Goal: Task Accomplishment & Management: Manage account settings

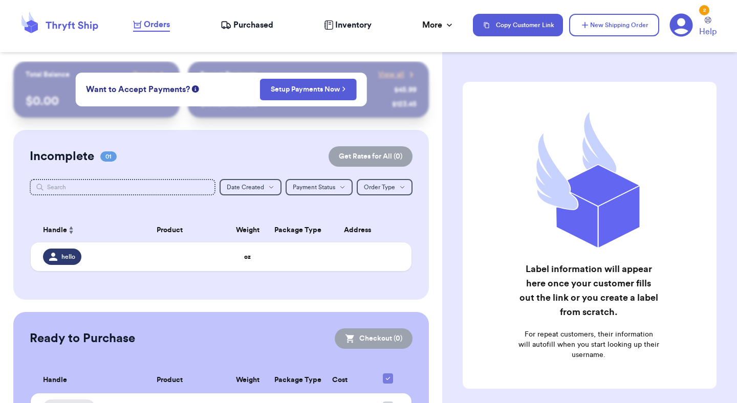
click at [253, 31] on div "Orders Purchased Inventory More Stats Completed Orders Payments Payouts" at bounding box center [298, 24] width 330 height 13
click at [252, 25] on span "Purchased" at bounding box center [253, 25] width 40 height 12
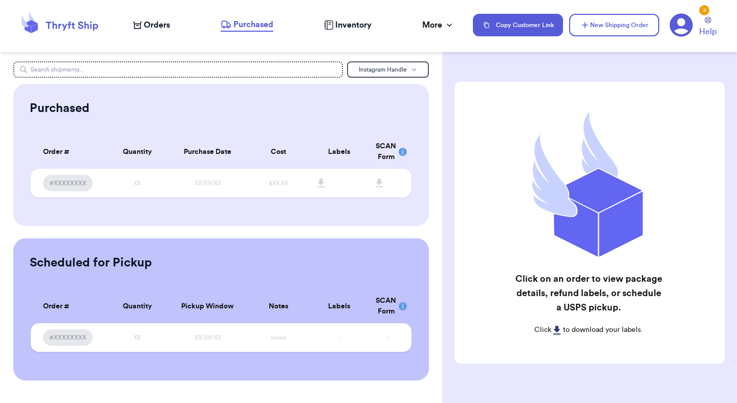
click at [161, 30] on span "Orders" at bounding box center [157, 25] width 26 height 12
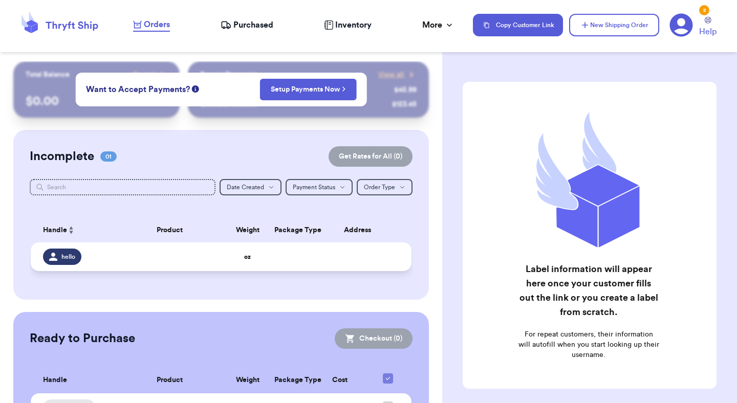
click at [269, 260] on td at bounding box center [288, 257] width 41 height 29
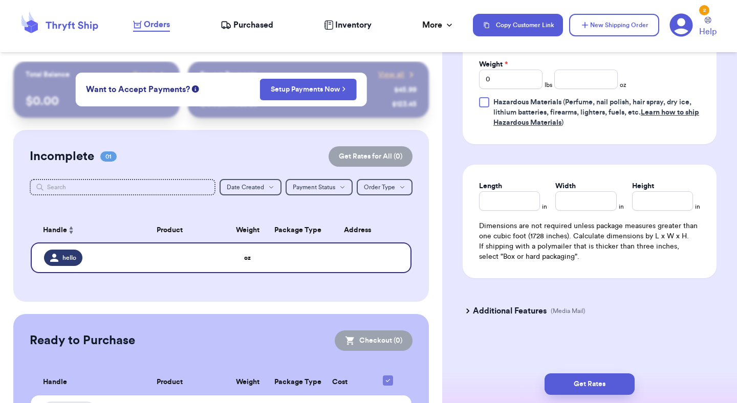
scroll to position [61, 0]
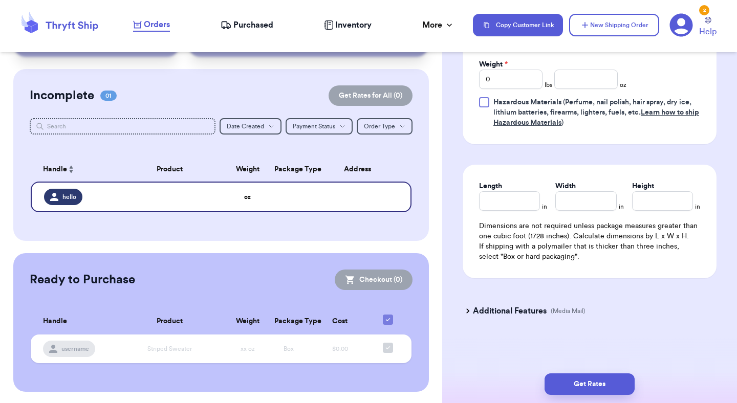
click at [684, 21] on icon at bounding box center [682, 25] width 24 height 24
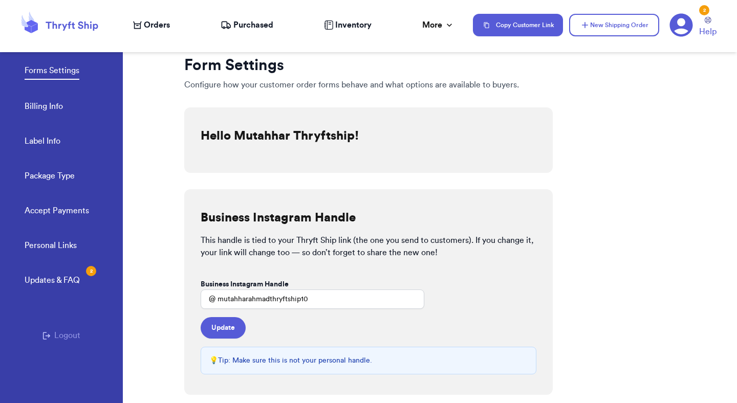
click at [50, 103] on link "Billing Info" at bounding box center [44, 107] width 38 height 14
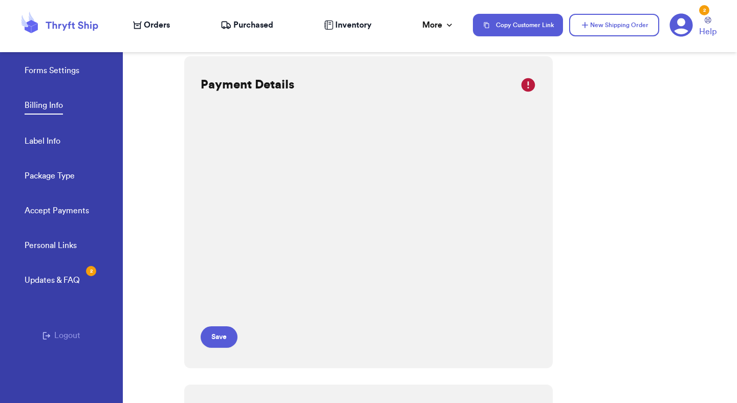
click at [54, 74] on link "Forms Settings" at bounding box center [52, 71] width 55 height 14
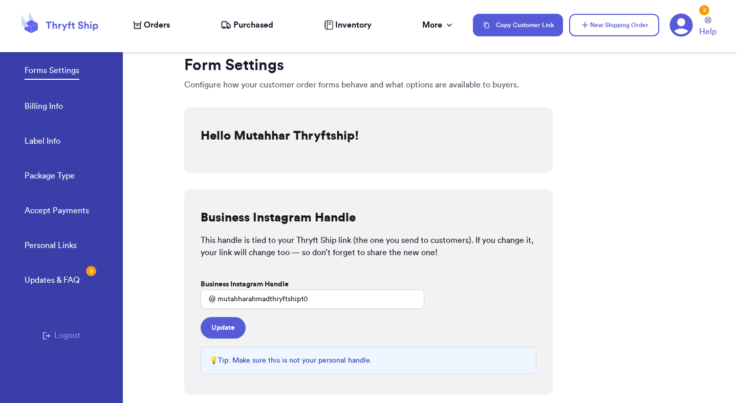
click at [67, 331] on button "Logout" at bounding box center [61, 336] width 38 height 12
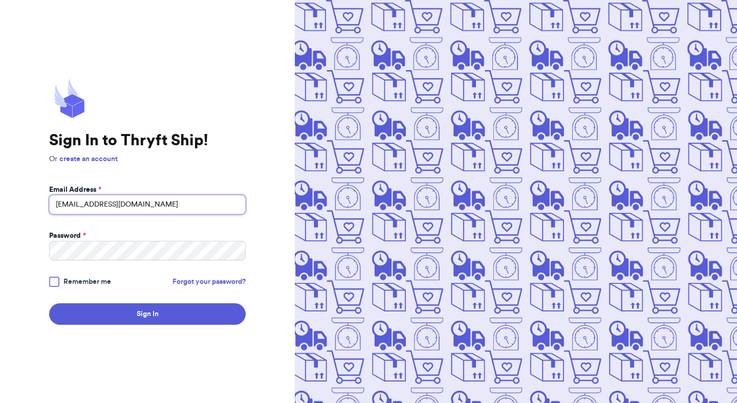
click at [118, 208] on input "mutahhar.ahmad+10@thryftship.com" at bounding box center [147, 204] width 197 height 19
type input "mutahhar.ahmad+8@thryftship.com"
click at [49, 304] on button "Sign In" at bounding box center [147, 314] width 197 height 21
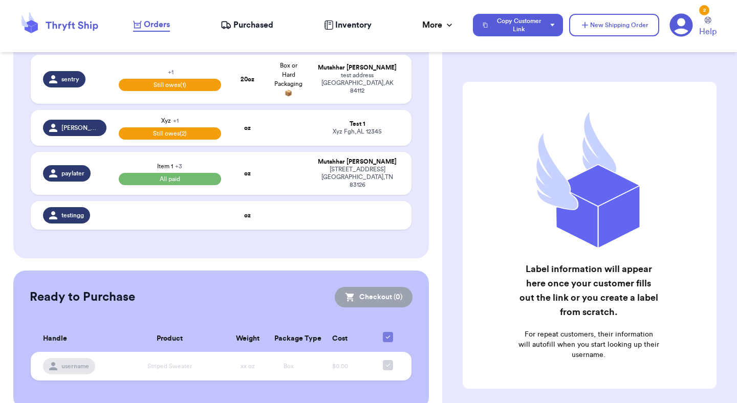
scroll to position [352, 0]
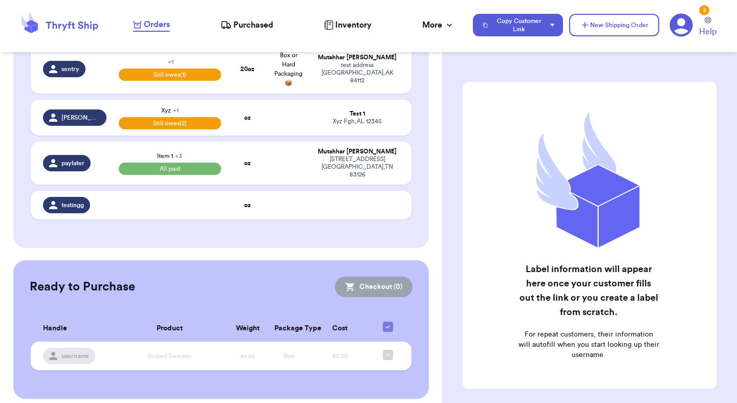
click at [239, 20] on span "Purchased" at bounding box center [253, 25] width 40 height 12
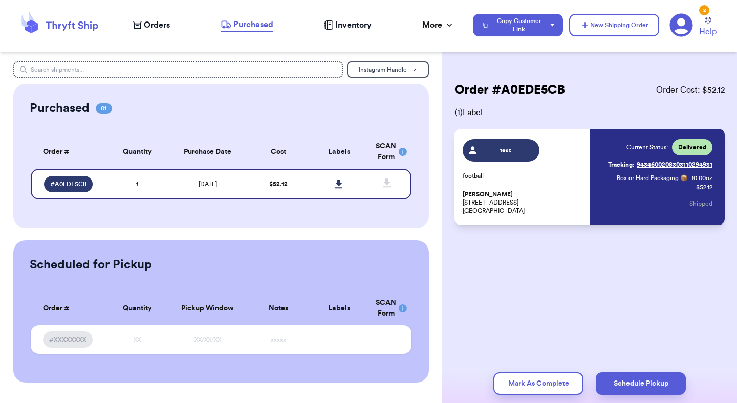
click at [153, 25] on span "Orders" at bounding box center [157, 25] width 26 height 12
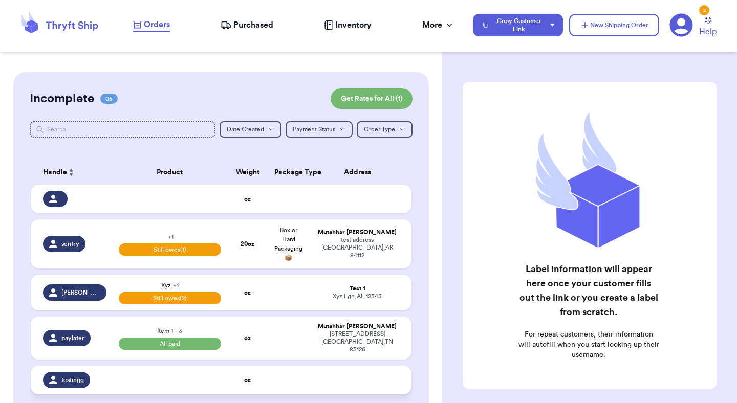
scroll to position [161, 0]
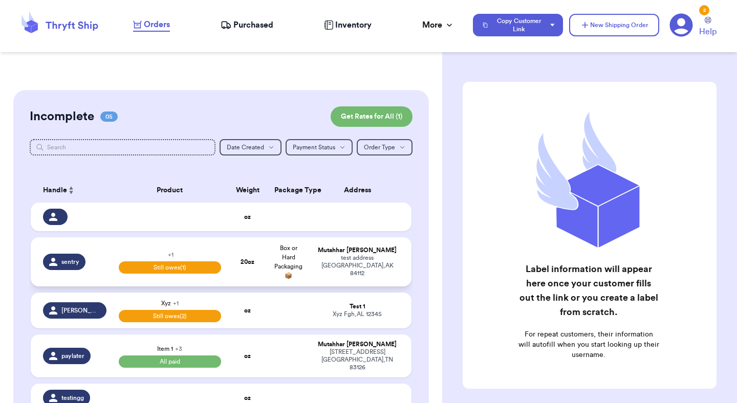
click at [330, 254] on div "Mutahhar Ahmad" at bounding box center [357, 251] width 84 height 8
select select "unpaid"
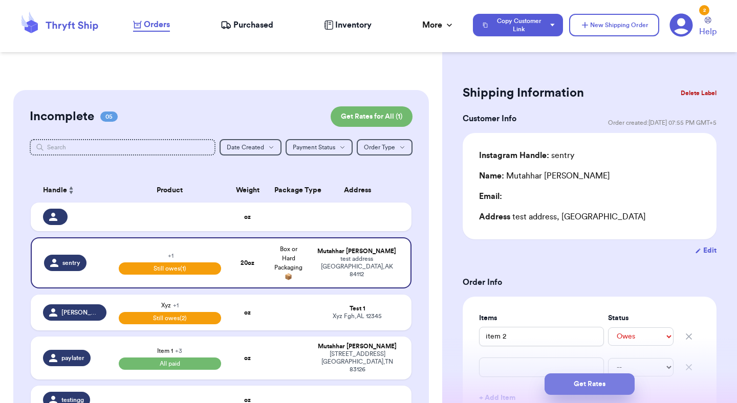
click at [573, 383] on button "Get Rates" at bounding box center [590, 384] width 90 height 21
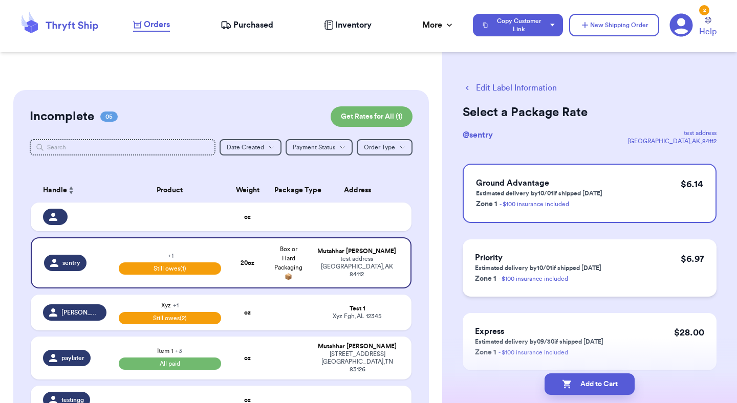
click at [601, 252] on div "Priority Estimated delivery by 10/01 if shipped today Zone 1 - $100 insurance i…" at bounding box center [590, 268] width 254 height 57
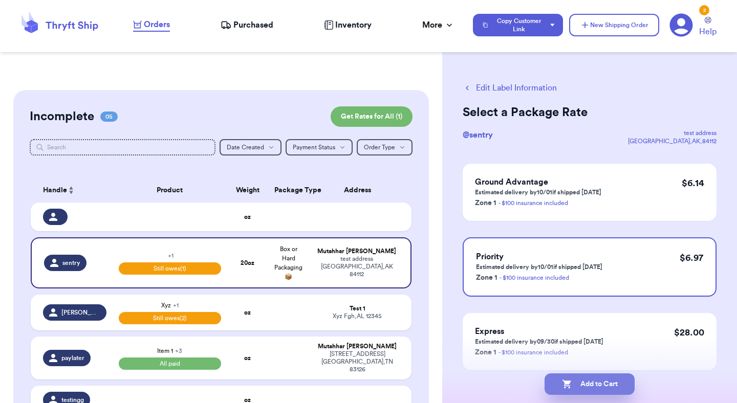
click at [602, 376] on button "Add to Cart" at bounding box center [590, 384] width 90 height 21
checkbox input "true"
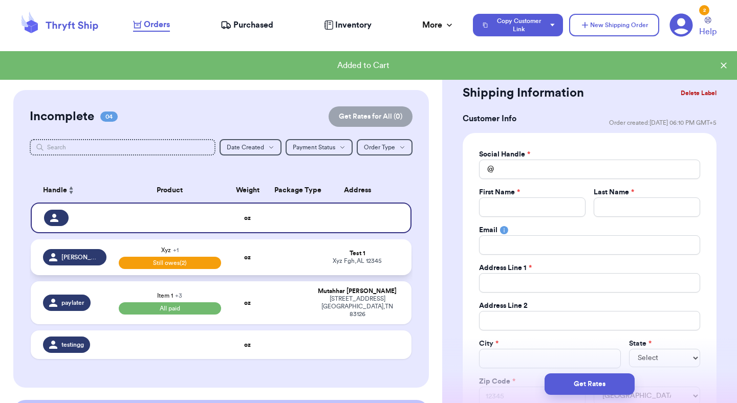
click at [366, 254] on div "Test 1" at bounding box center [357, 254] width 84 height 8
type input "Xyz"
select select "unpaid"
type input "100"
select select "unpaid"
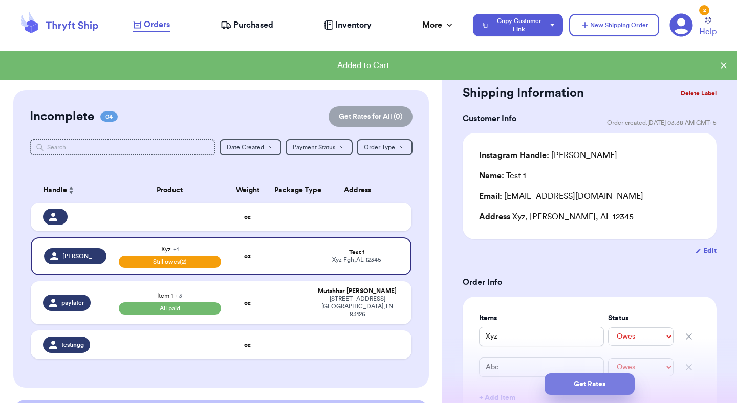
click at [608, 384] on button "Get Rates" at bounding box center [590, 384] width 90 height 21
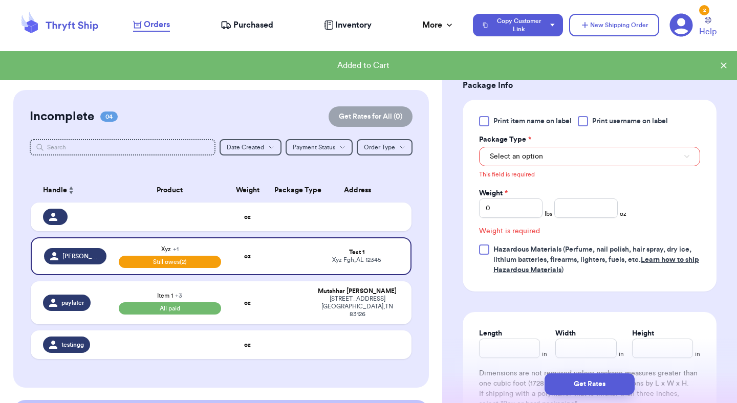
scroll to position [453, 0]
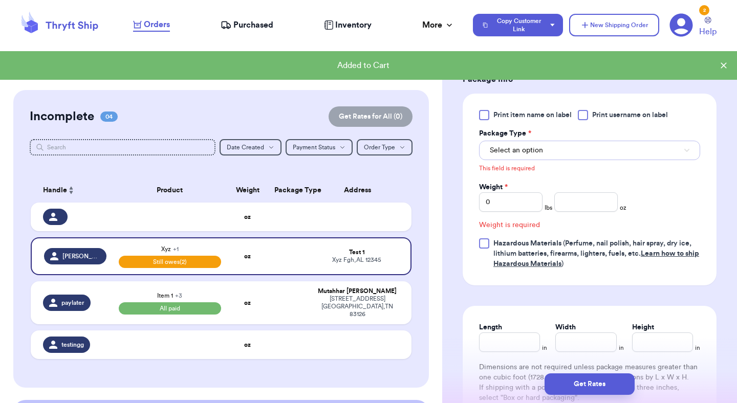
click at [539, 146] on span "Select an option" at bounding box center [516, 150] width 53 height 10
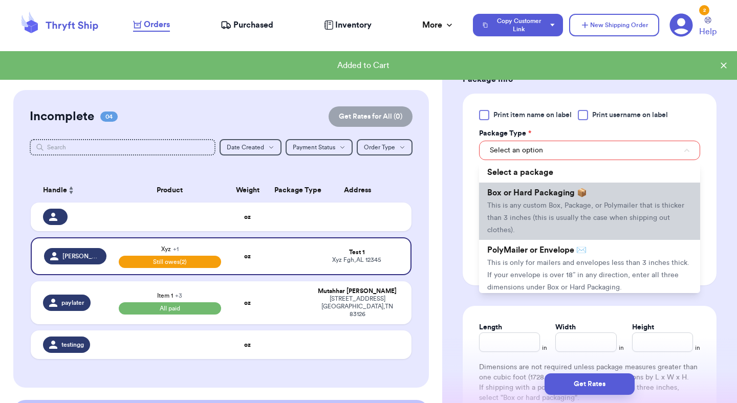
click at [540, 202] on span "This is any custom Box, Package, or Polymailer that is thicker than 3 inches (t…" at bounding box center [585, 218] width 197 height 32
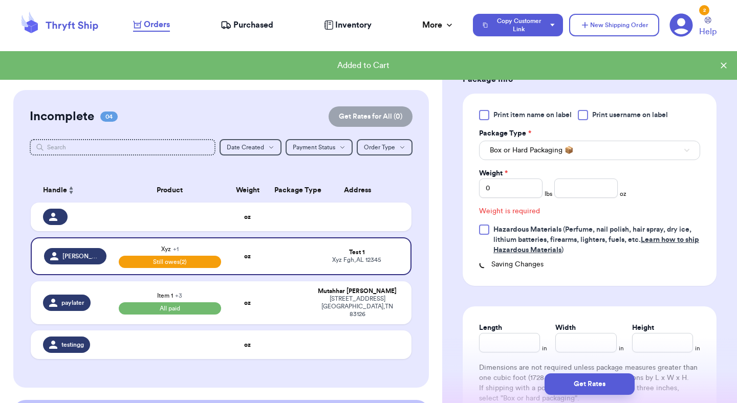
scroll to position [440, 0]
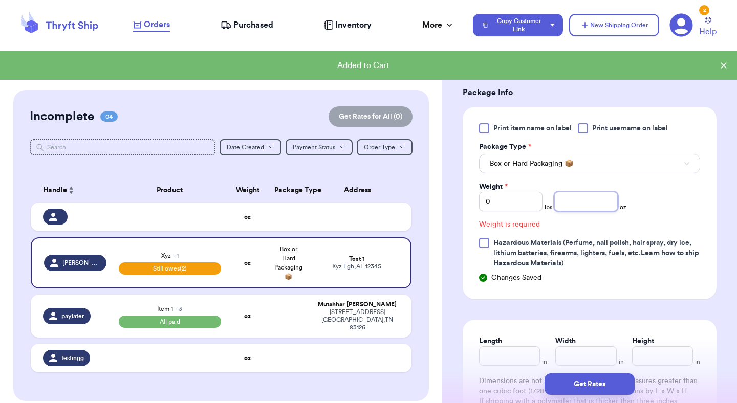
click at [569, 207] on input "number" at bounding box center [585, 201] width 63 height 19
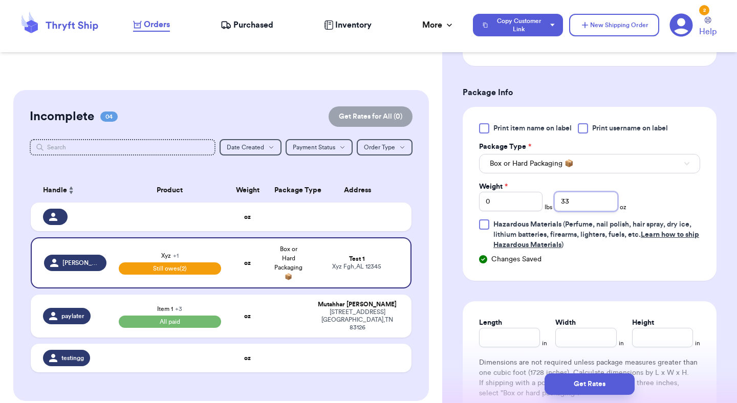
type input "33"
click at [514, 342] on input "Length" at bounding box center [509, 337] width 61 height 19
click at [515, 324] on div "Length *" at bounding box center [509, 323] width 61 height 10
click at [516, 339] on input "102" at bounding box center [509, 337] width 61 height 19
type input "10"
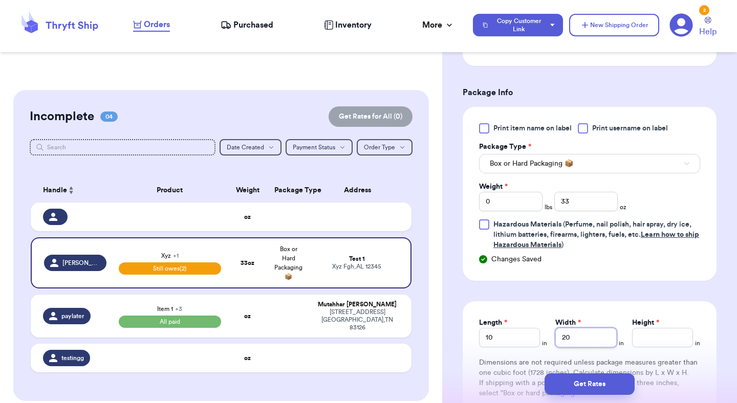
type input "20"
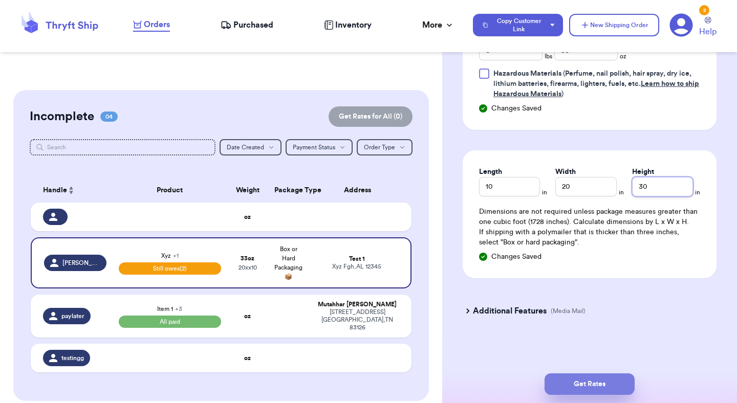
type input "30"
click at [567, 376] on button "Get Rates" at bounding box center [590, 384] width 90 height 21
type input "2"
type input "1"
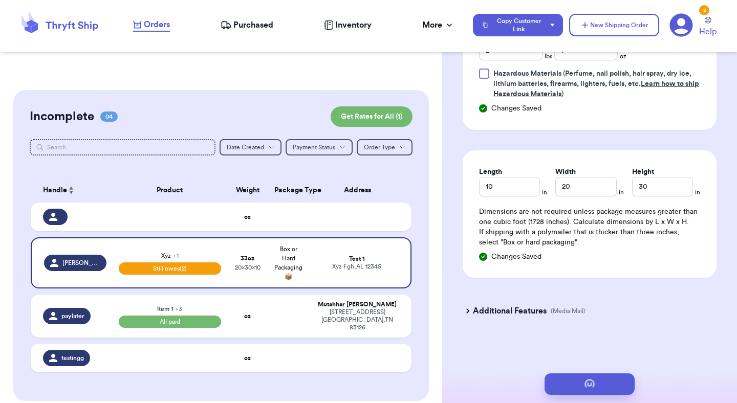
scroll to position [0, 0]
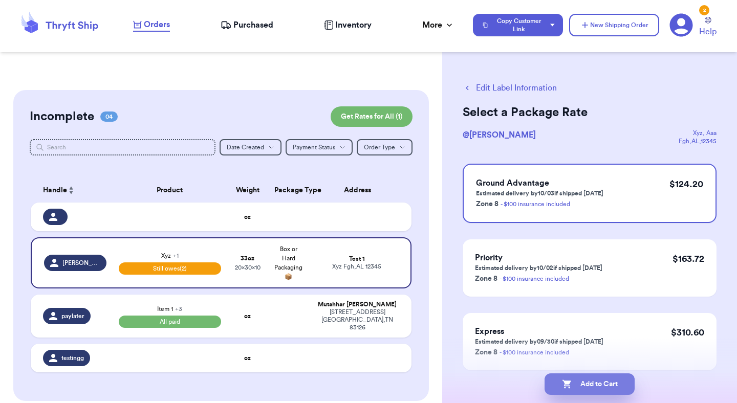
click at [584, 394] on button "Add to Cart" at bounding box center [590, 384] width 90 height 21
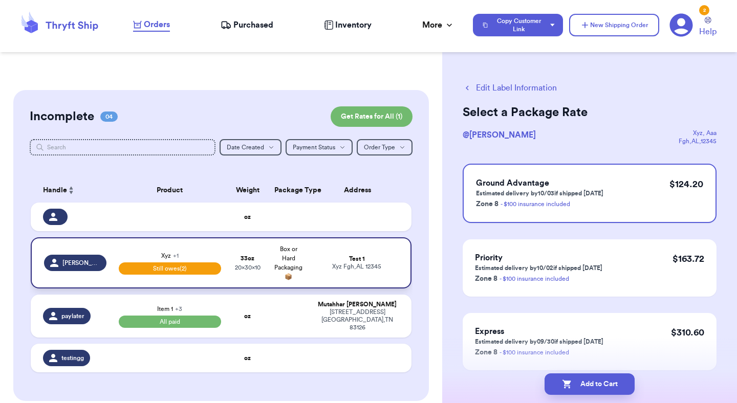
checkbox input "true"
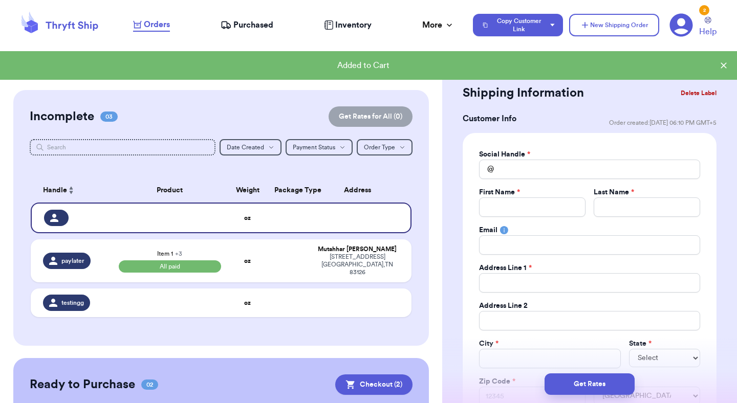
scroll to position [335, 0]
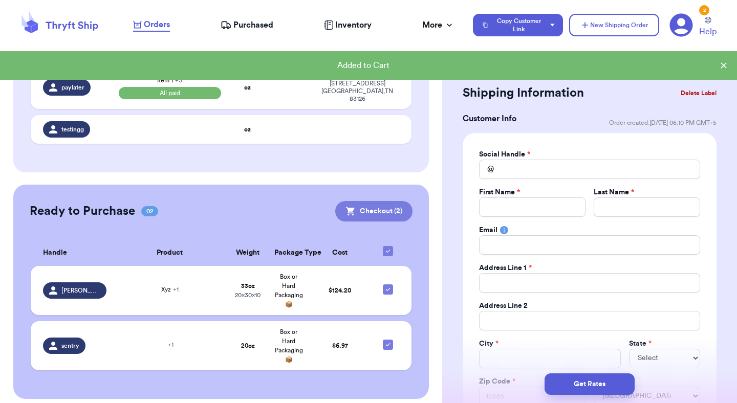
click at [384, 205] on button "Checkout ( 2 )" at bounding box center [373, 211] width 77 height 20
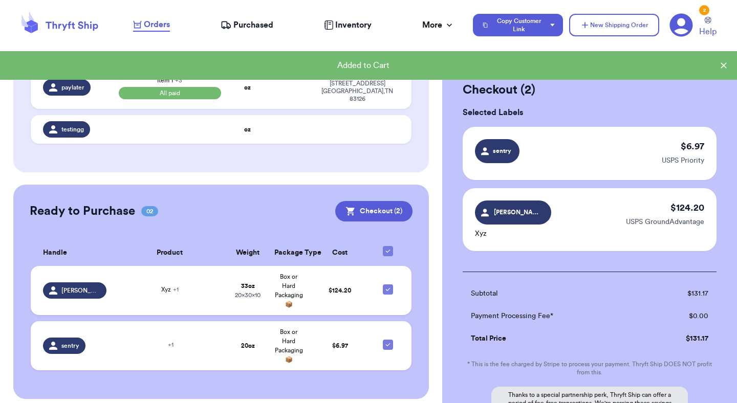
scroll to position [126, 0]
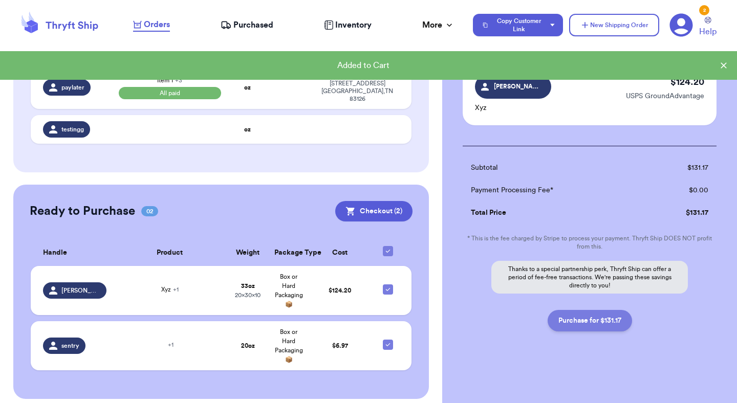
click at [586, 324] on button "Purchase for $131.17" at bounding box center [590, 320] width 84 height 21
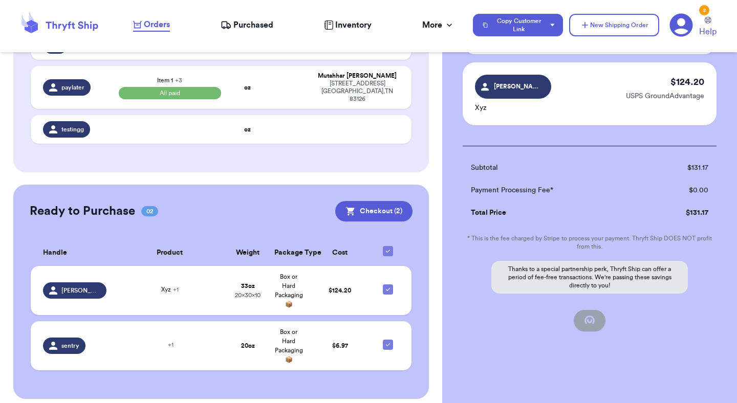
checkbox input "false"
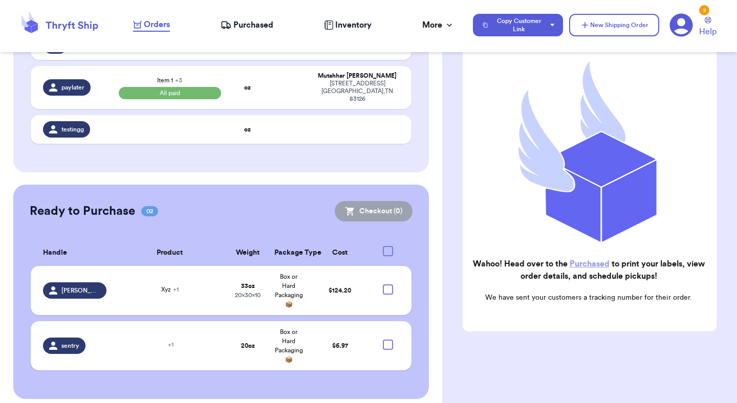
checkbox input "true"
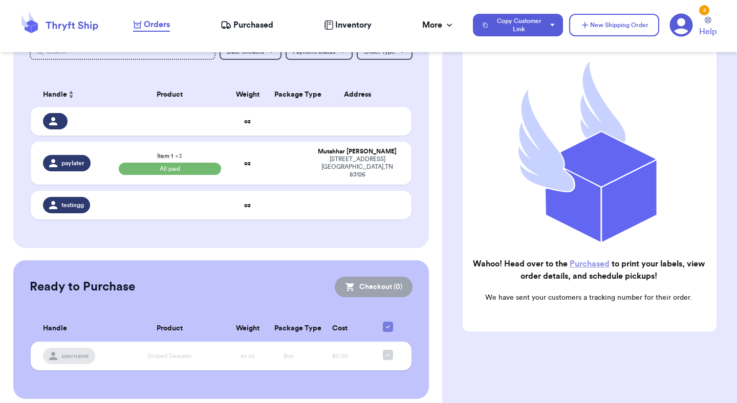
click at [245, 30] on span "Purchased" at bounding box center [253, 25] width 40 height 12
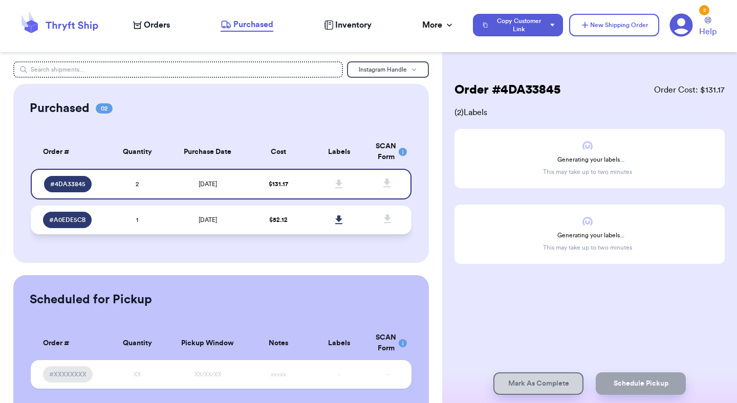
click at [263, 226] on td "$ 52.12" at bounding box center [278, 220] width 61 height 29
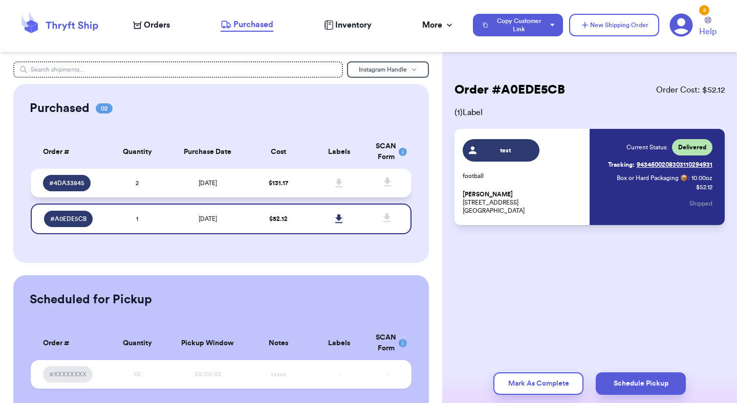
click at [261, 177] on td "$ 131.17" at bounding box center [278, 183] width 61 height 29
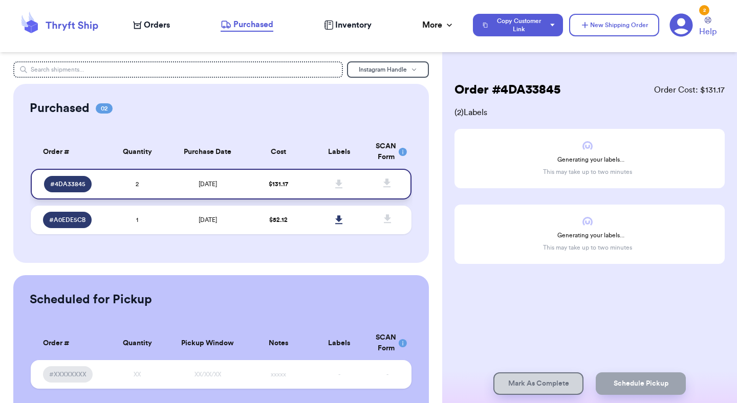
click at [74, 184] on span "# 4DA33845" at bounding box center [67, 184] width 35 height 8
copy span "4DA33845"
click at [217, 223] on span "[DATE]" at bounding box center [208, 220] width 18 height 6
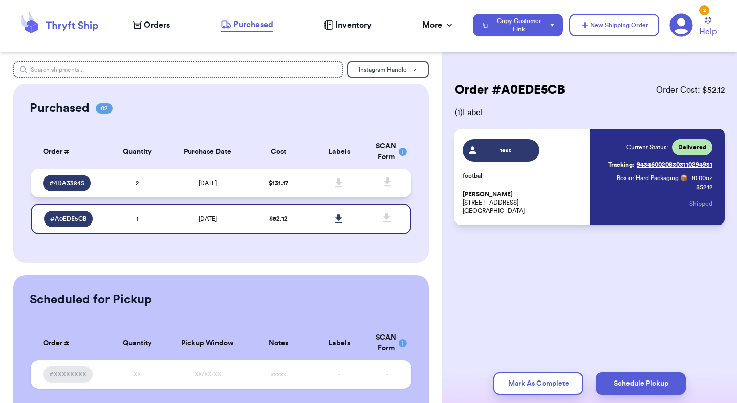
click at [220, 190] on td "[DATE]" at bounding box center [208, 183] width 80 height 29
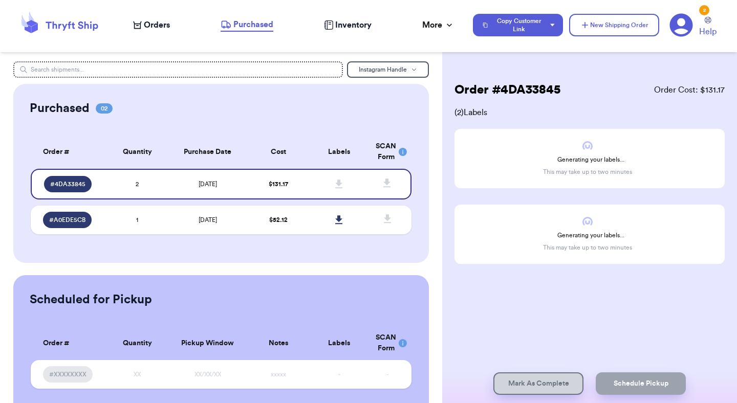
click at [595, 169] on p "This may take up to two minutes" at bounding box center [587, 172] width 89 height 8
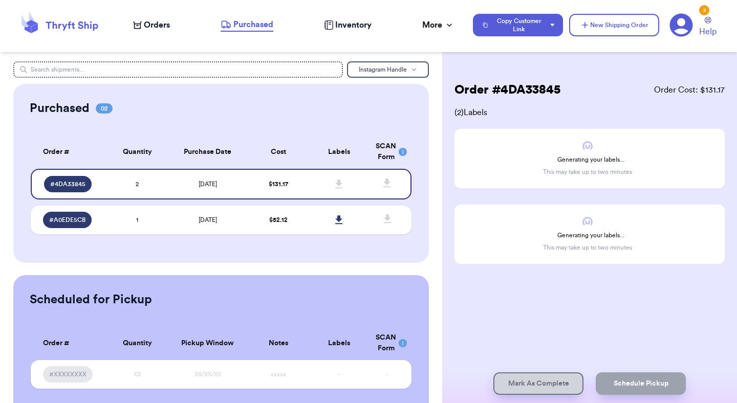
click at [595, 169] on p "This may take up to two minutes" at bounding box center [587, 172] width 89 height 8
click at [583, 175] on p "This may take up to two minutes" at bounding box center [587, 172] width 89 height 8
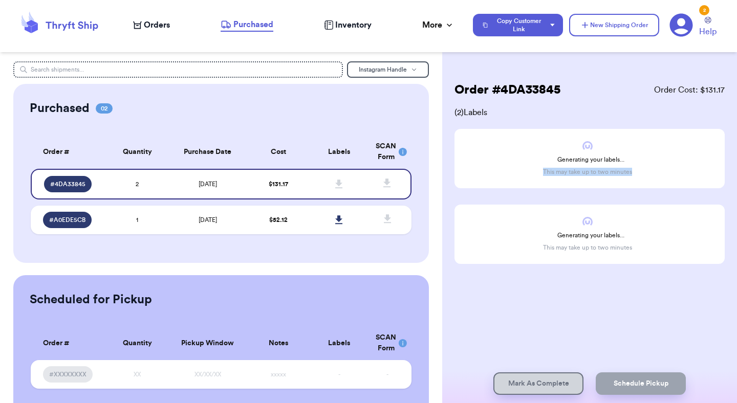
click at [583, 175] on p "This may take up to two minutes" at bounding box center [587, 172] width 89 height 8
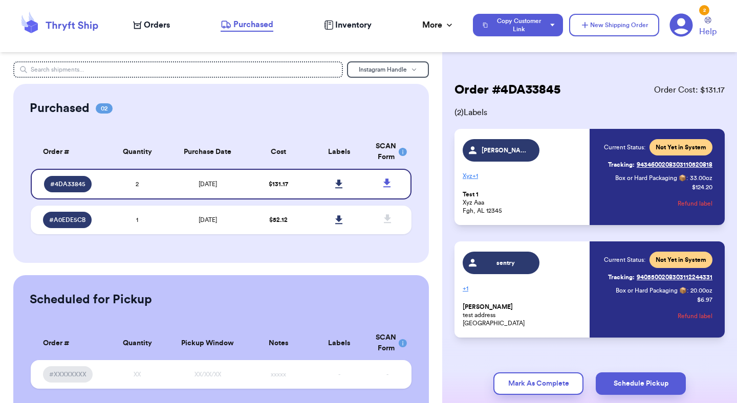
click at [689, 143] on span "Not Yet in System" at bounding box center [681, 147] width 63 height 16
click at [387, 181] on icon at bounding box center [386, 183] width 7 height 9
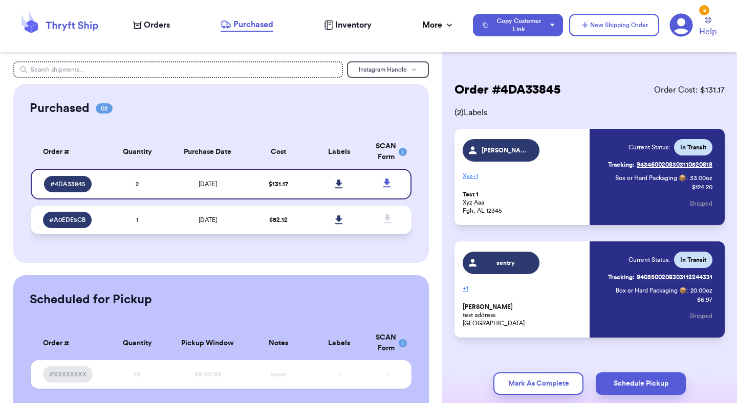
click at [276, 219] on span "$ 52.12" at bounding box center [278, 220] width 18 height 6
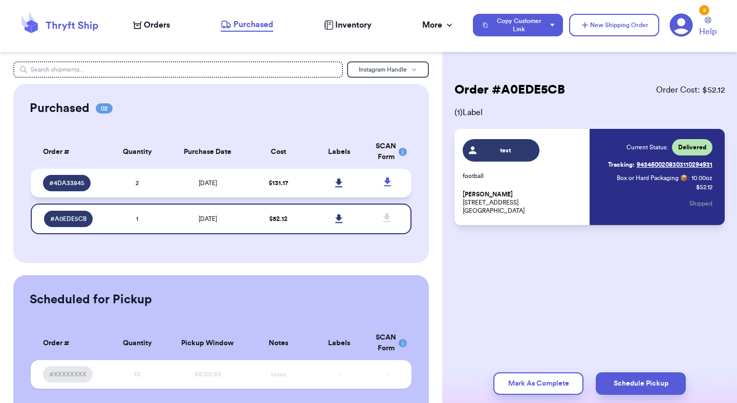
click at [278, 183] on span "$ 131.17" at bounding box center [278, 183] width 19 height 6
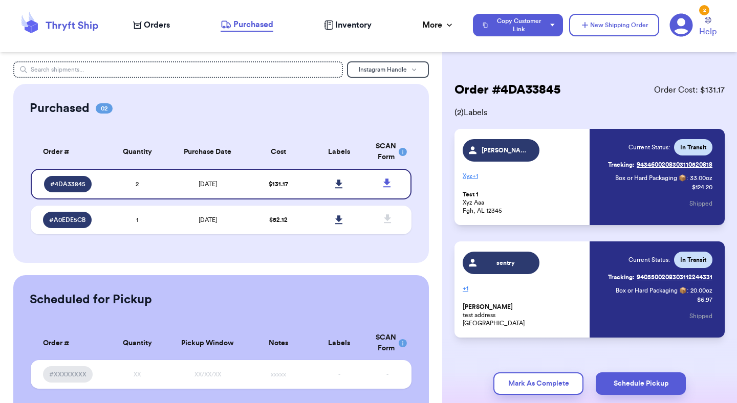
click at [690, 143] on span "In Transit" at bounding box center [693, 147] width 26 height 8
click at [700, 144] on span "In Transit" at bounding box center [693, 147] width 26 height 8
click at [467, 289] on span "+ 1" at bounding box center [466, 289] width 6 height 6
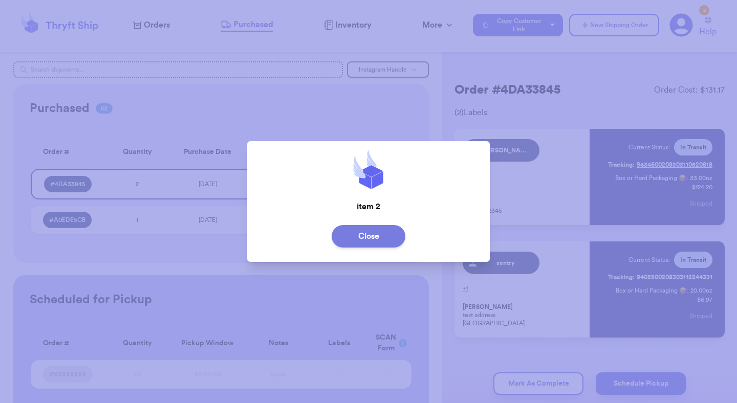
click at [401, 242] on button "Close" at bounding box center [369, 236] width 74 height 23
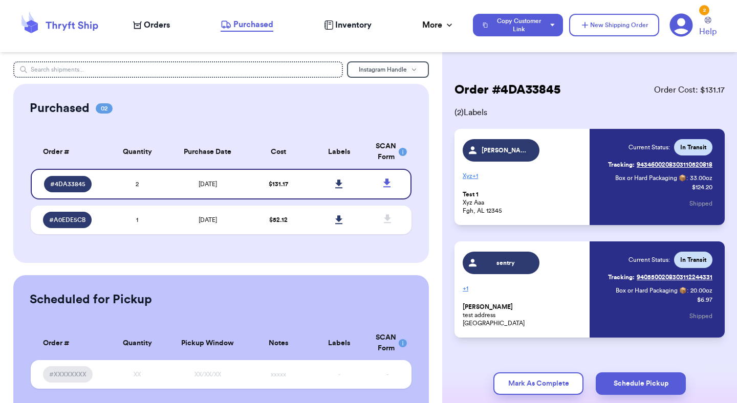
click at [476, 178] on span "+ 1" at bounding box center [475, 176] width 6 height 6
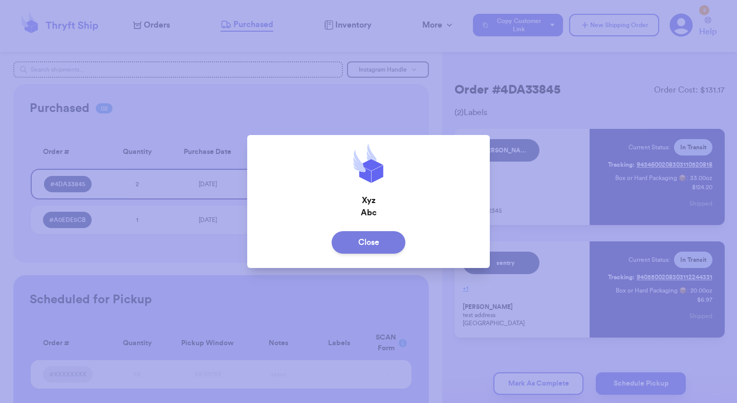
click at [387, 238] on button "Close" at bounding box center [369, 242] width 74 height 23
